Goal: Information Seeking & Learning: Learn about a topic

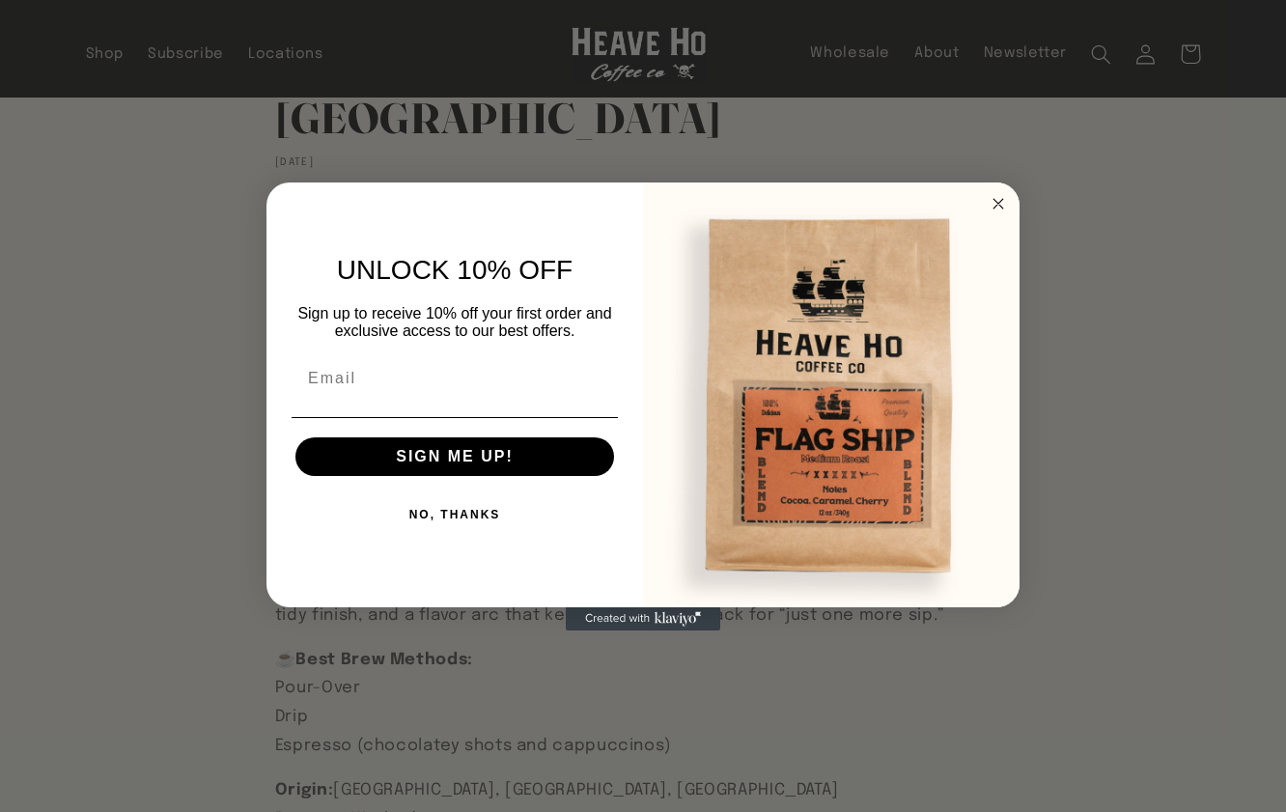
scroll to position [160, 0]
click at [999, 201] on circle "Close dialog" at bounding box center [999, 203] width 22 height 22
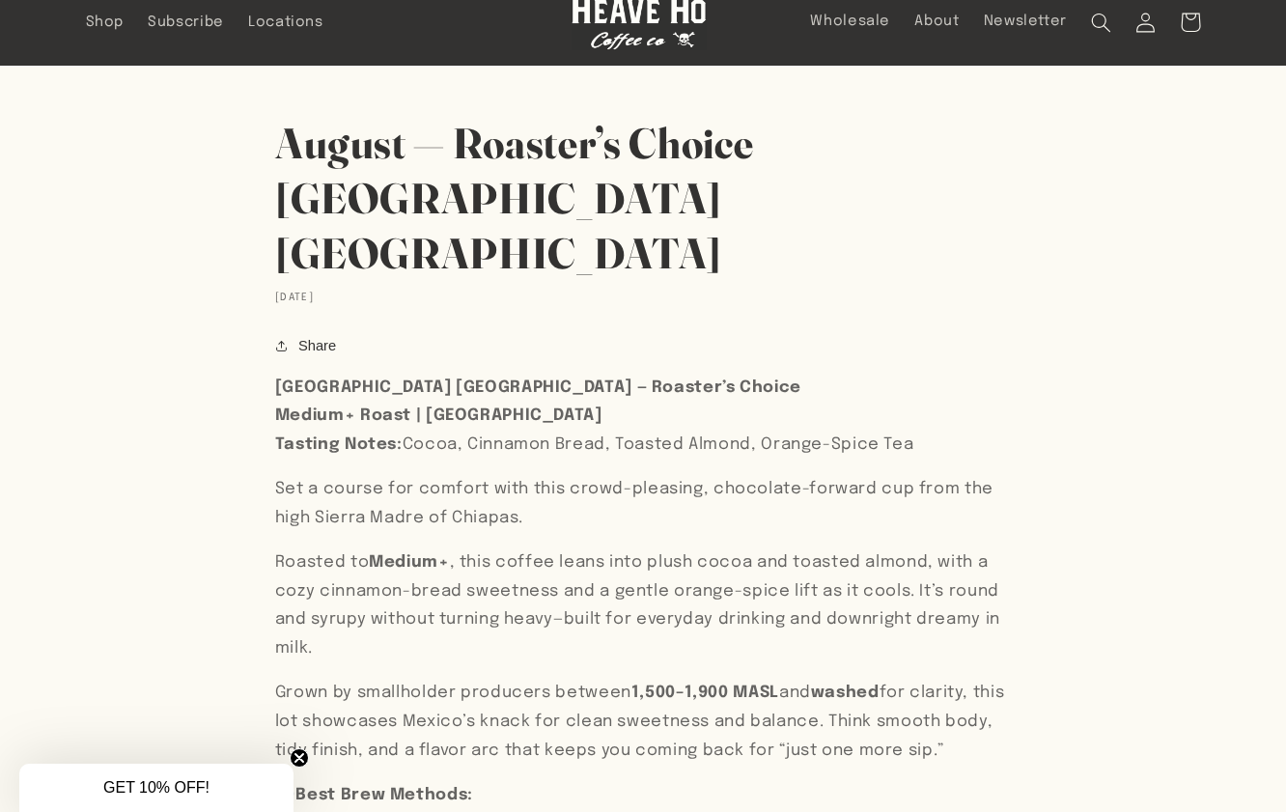
scroll to position [0, 0]
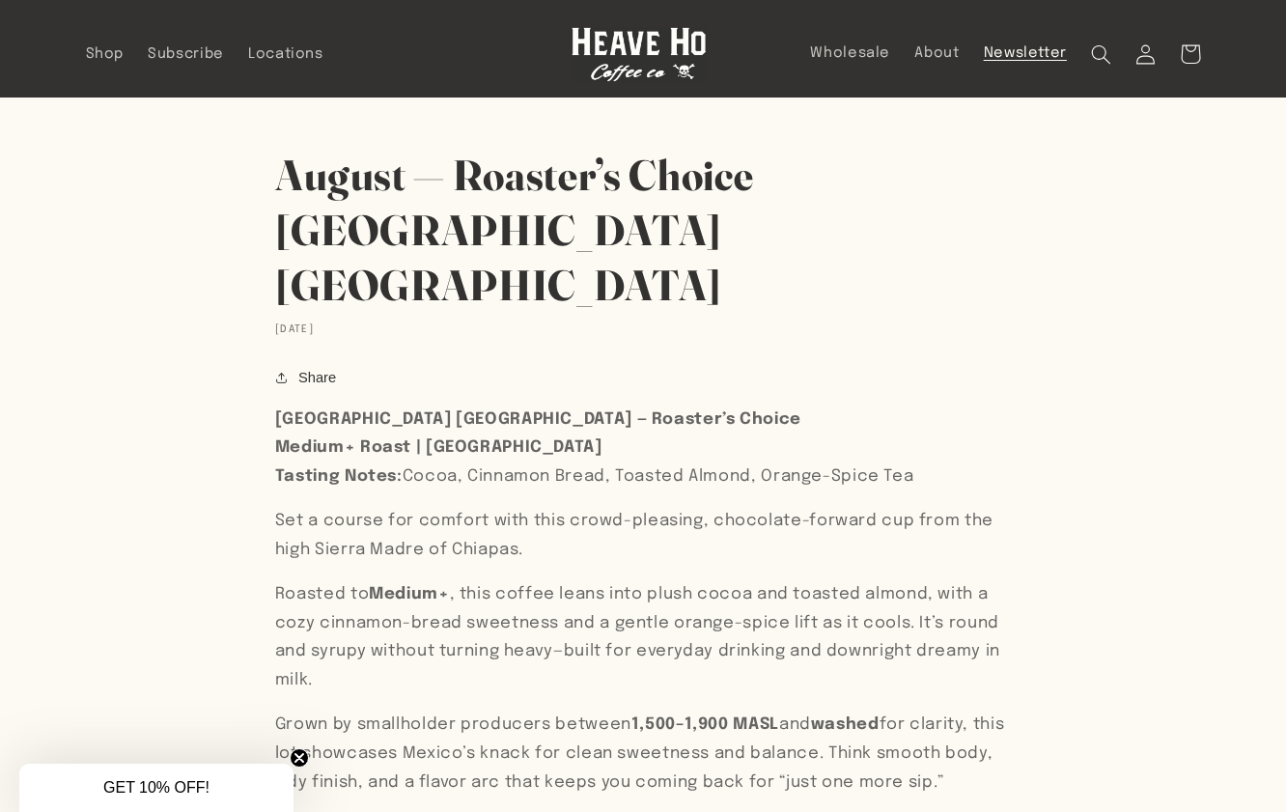
click at [1025, 51] on span "Newsletter" at bounding box center [1025, 53] width 83 height 18
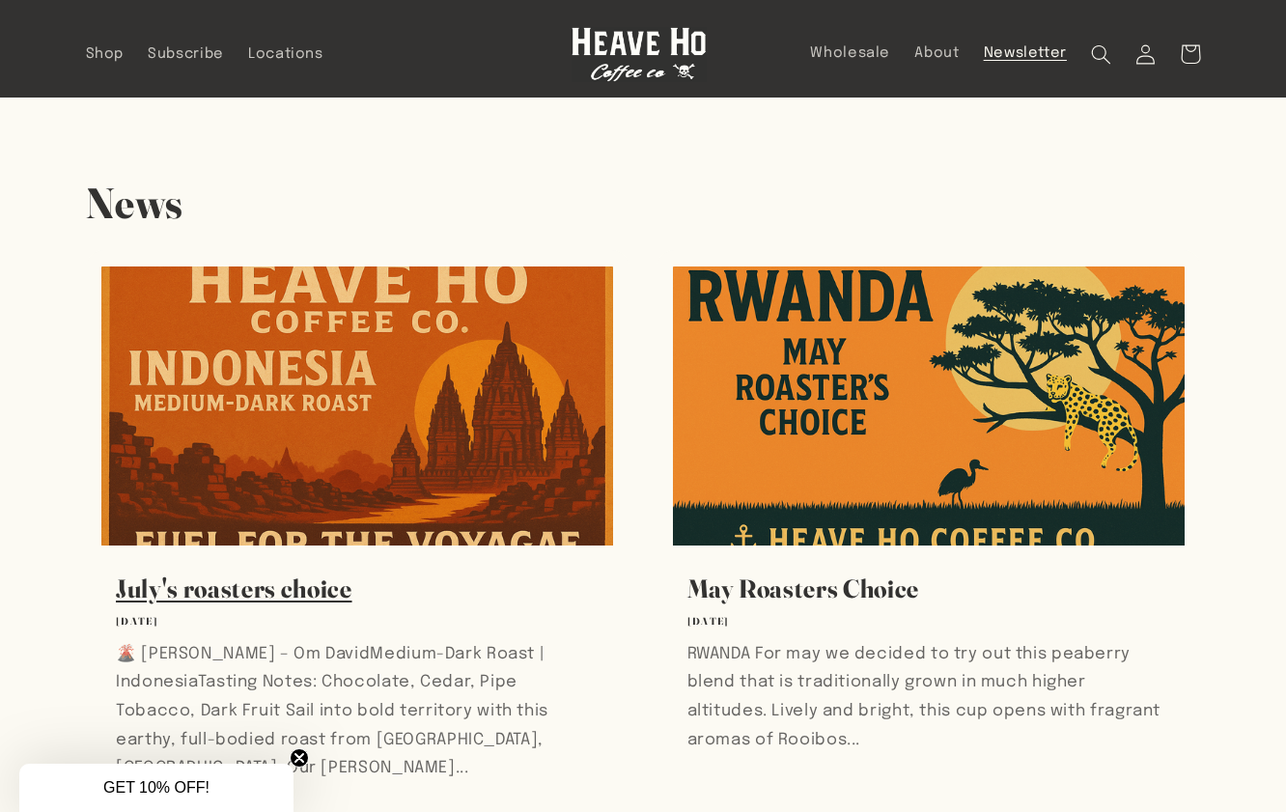
click at [477, 572] on link "July's roasters choice" at bounding box center [358, 588] width 484 height 33
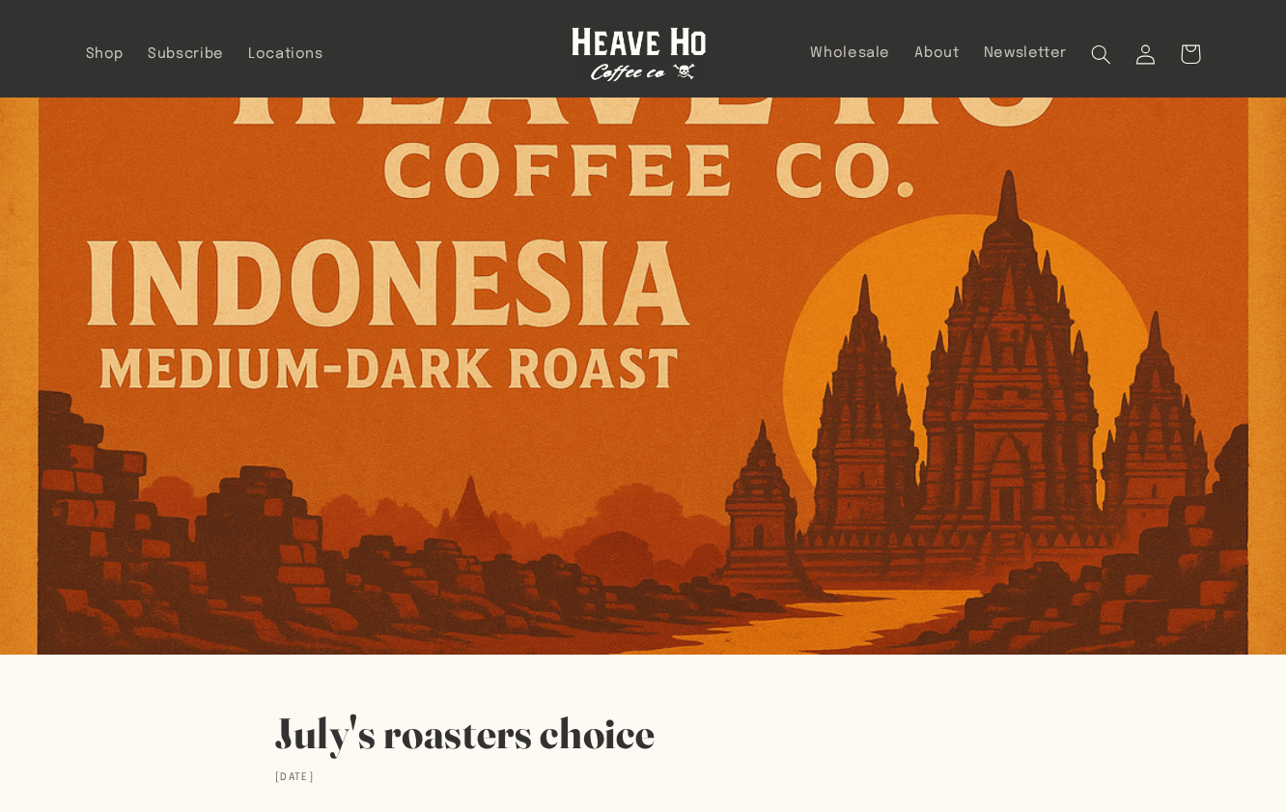
click at [611, 445] on img at bounding box center [643, 377] width 1286 height 558
click at [640, 410] on img at bounding box center [643, 377] width 1286 height 558
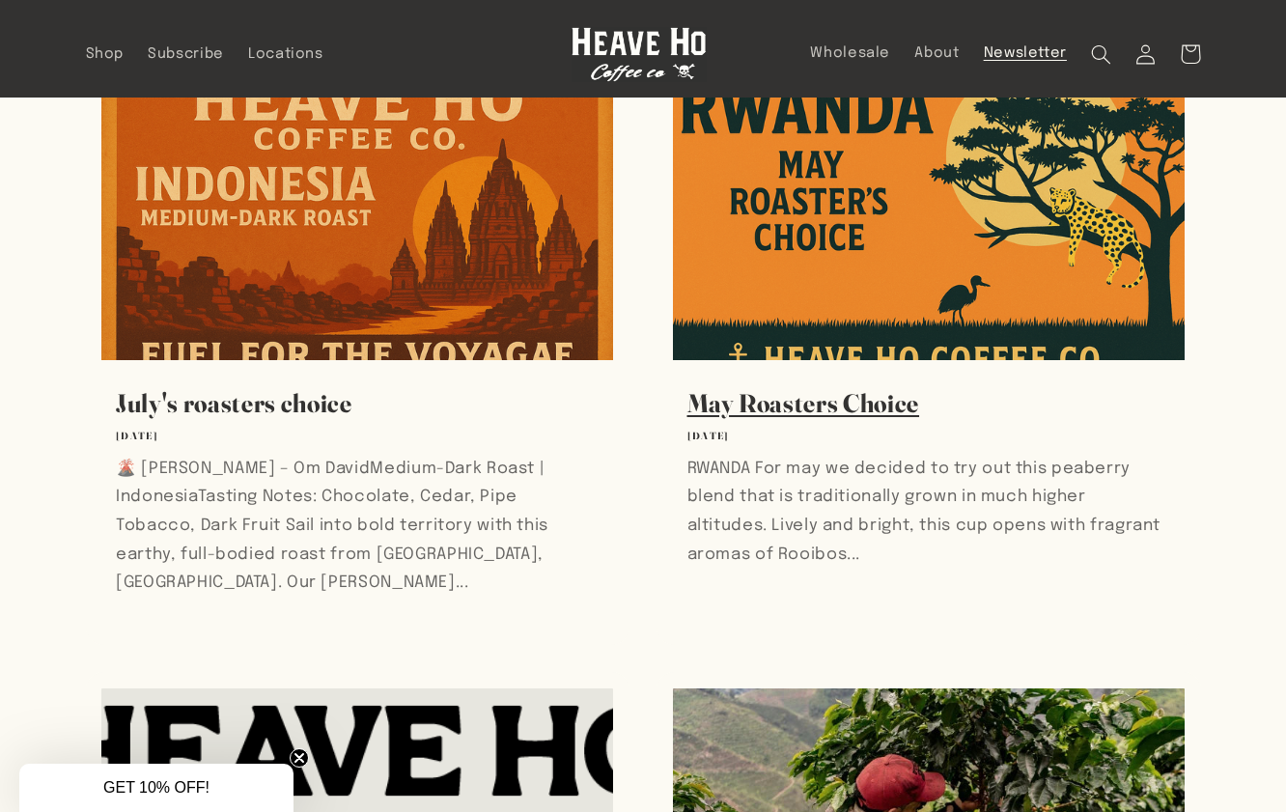
scroll to position [70, 0]
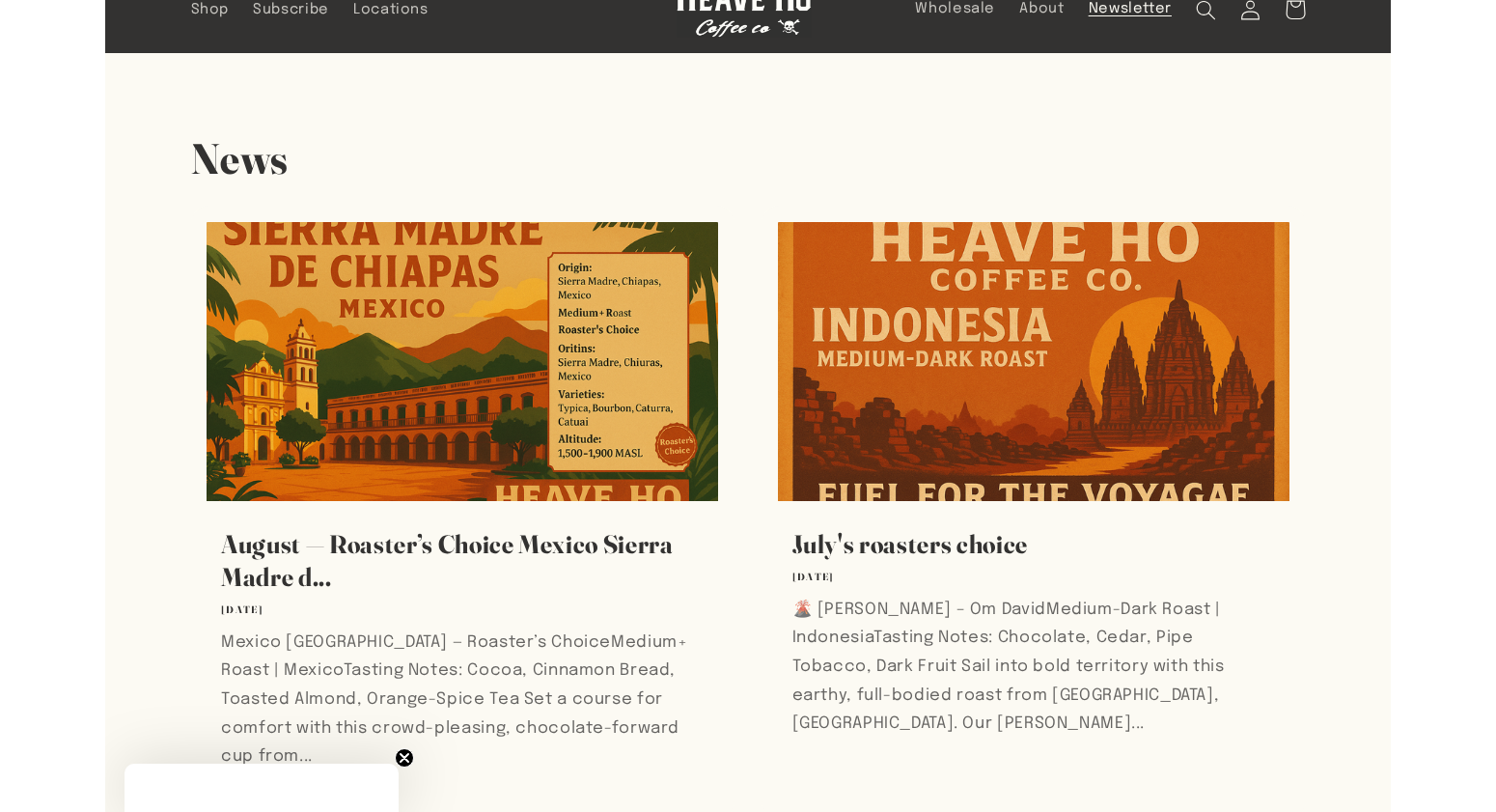
scroll to position [44, 0]
